Goal: Task Accomplishment & Management: Manage account settings

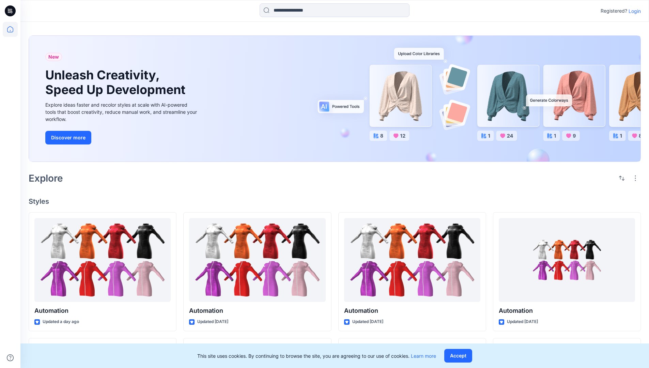
click at [633, 11] on p "Login" at bounding box center [634, 10] width 12 height 7
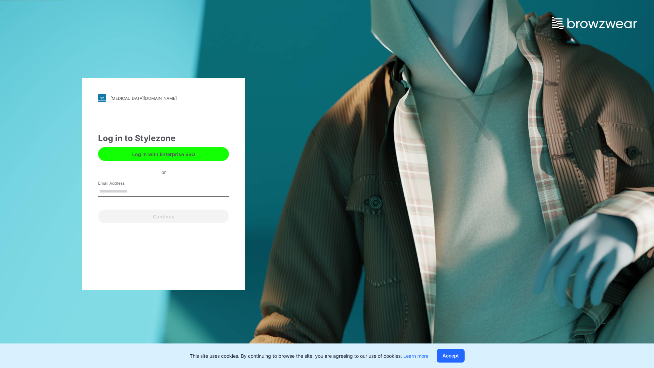
click at [135, 191] on input "Email Address" at bounding box center [163, 191] width 131 height 10
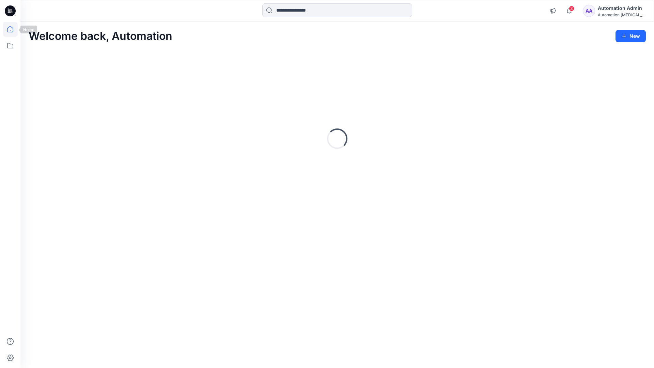
click at [13, 29] on icon at bounding box center [10, 29] width 6 height 6
